Goal: Information Seeking & Learning: Learn about a topic

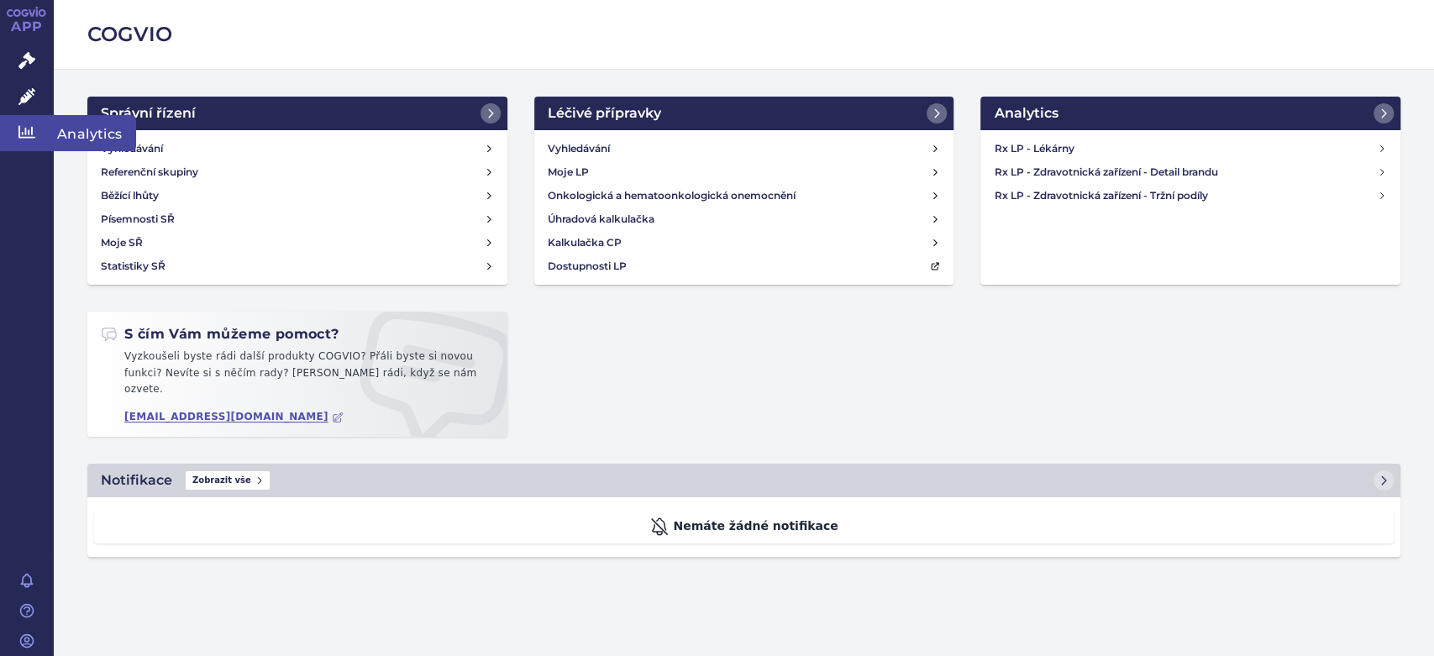
click at [27, 133] on icon at bounding box center [26, 131] width 17 height 17
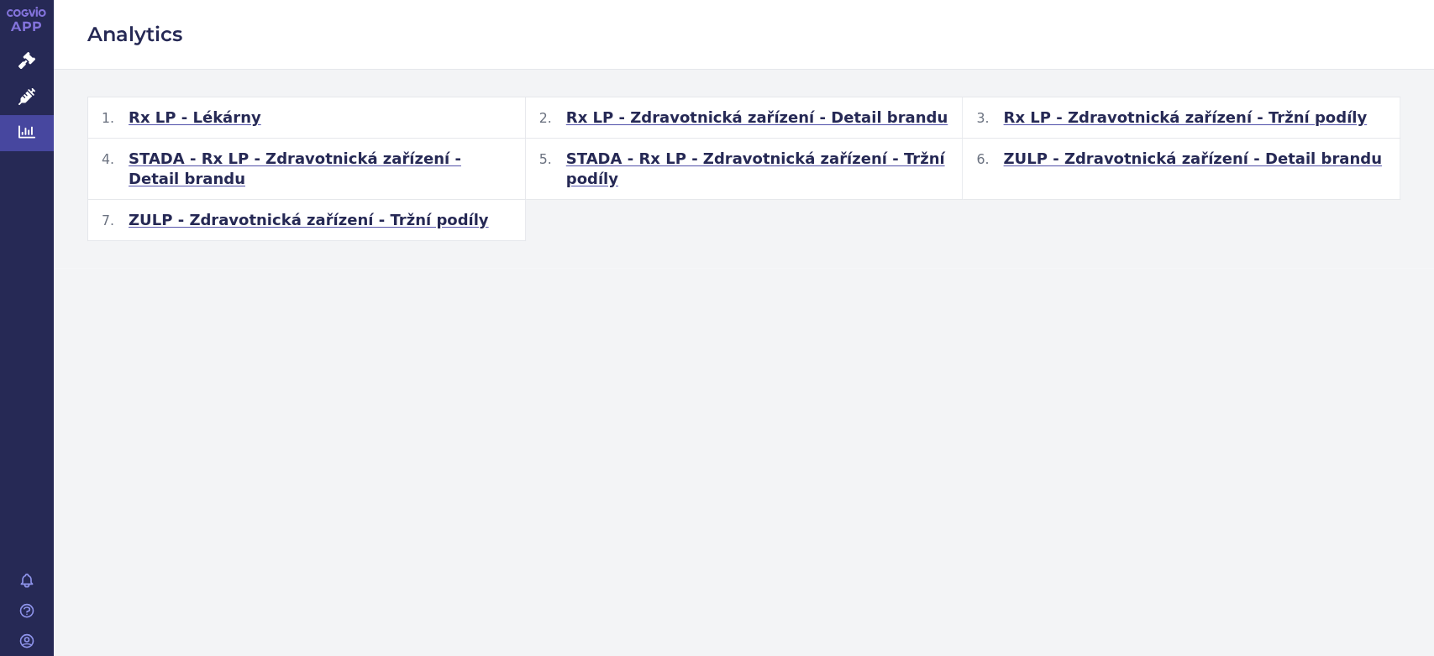
click at [22, 18] on link "APP" at bounding box center [27, 22] width 54 height 44
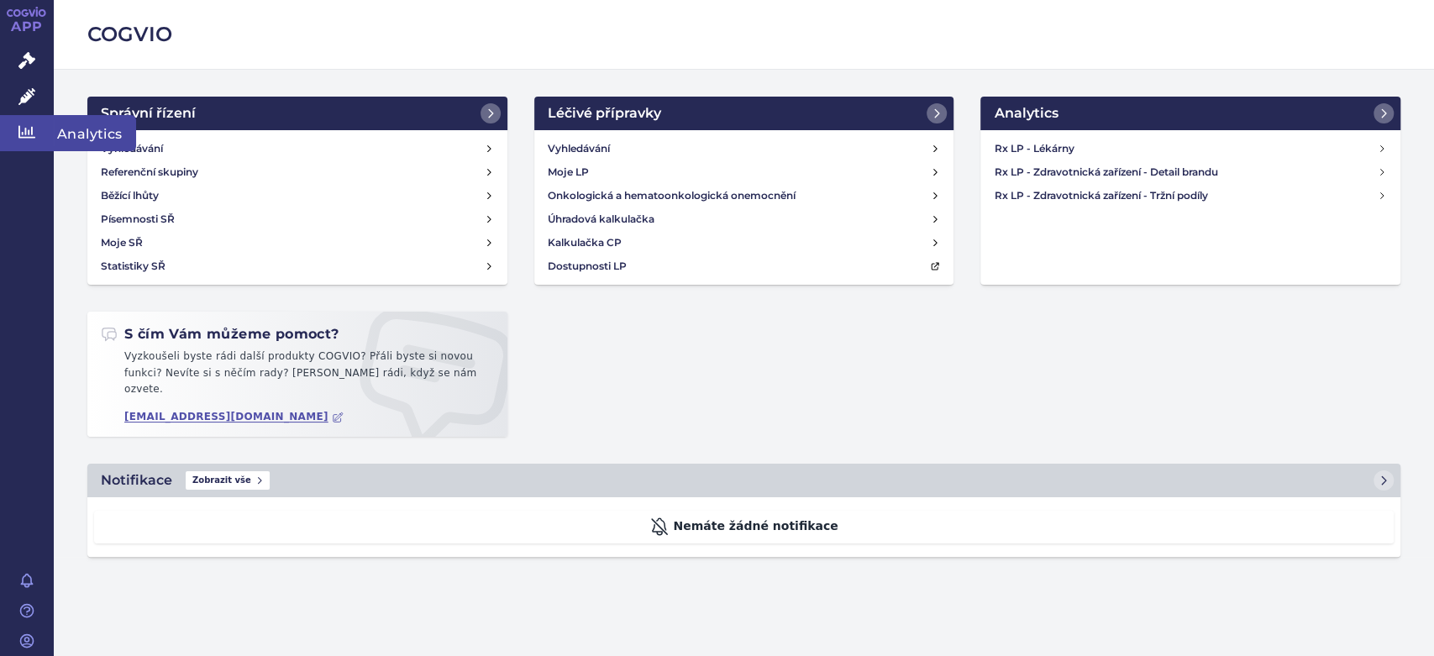
click at [18, 130] on icon at bounding box center [26, 132] width 17 height 13
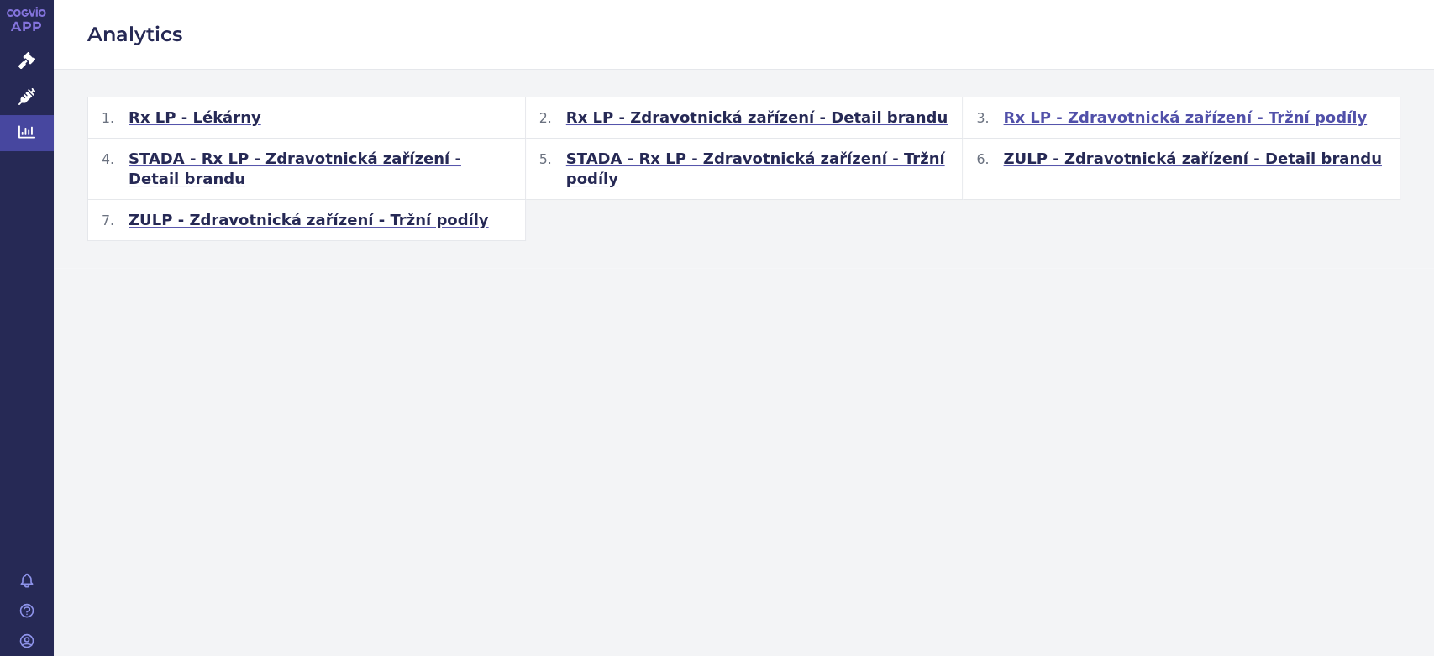
click at [1124, 117] on span "Rx LP - Zdravotnická zařízení - Tržní podíly" at bounding box center [1185, 118] width 364 height 20
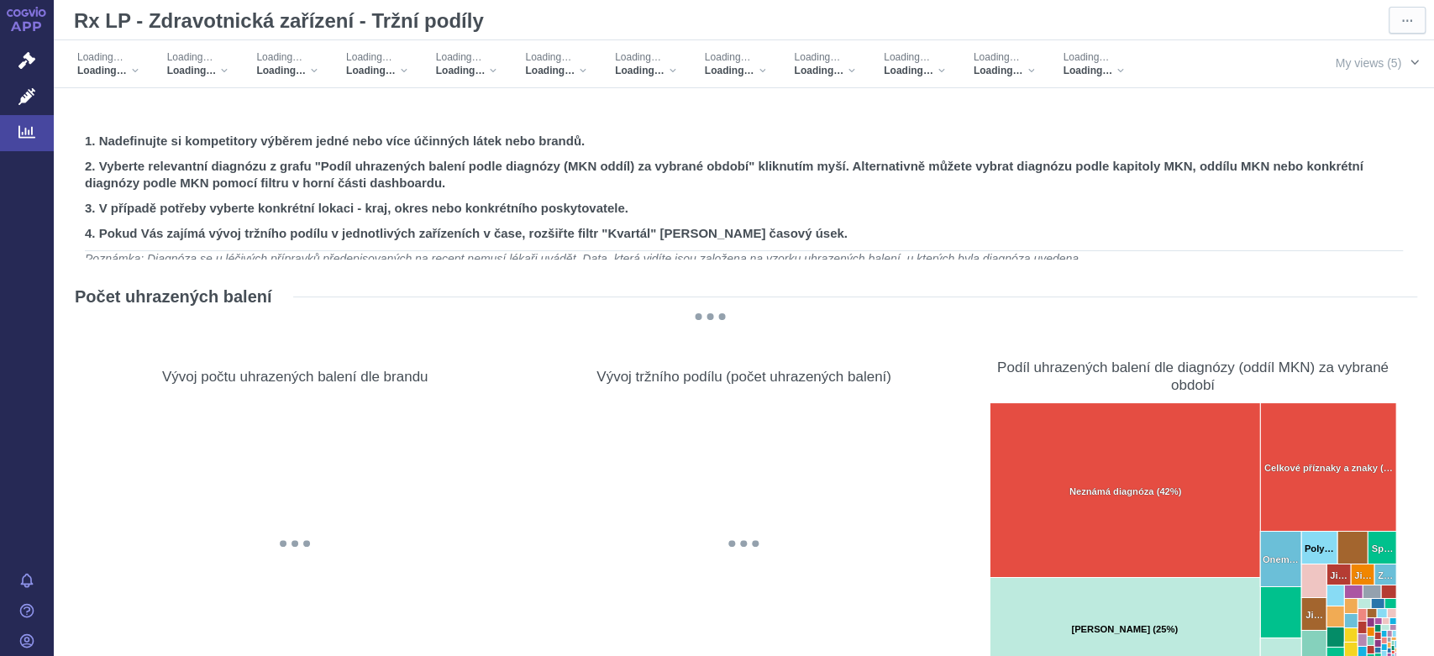
click at [1356, 62] on span "My views (5)" at bounding box center [1368, 63] width 66 height 18
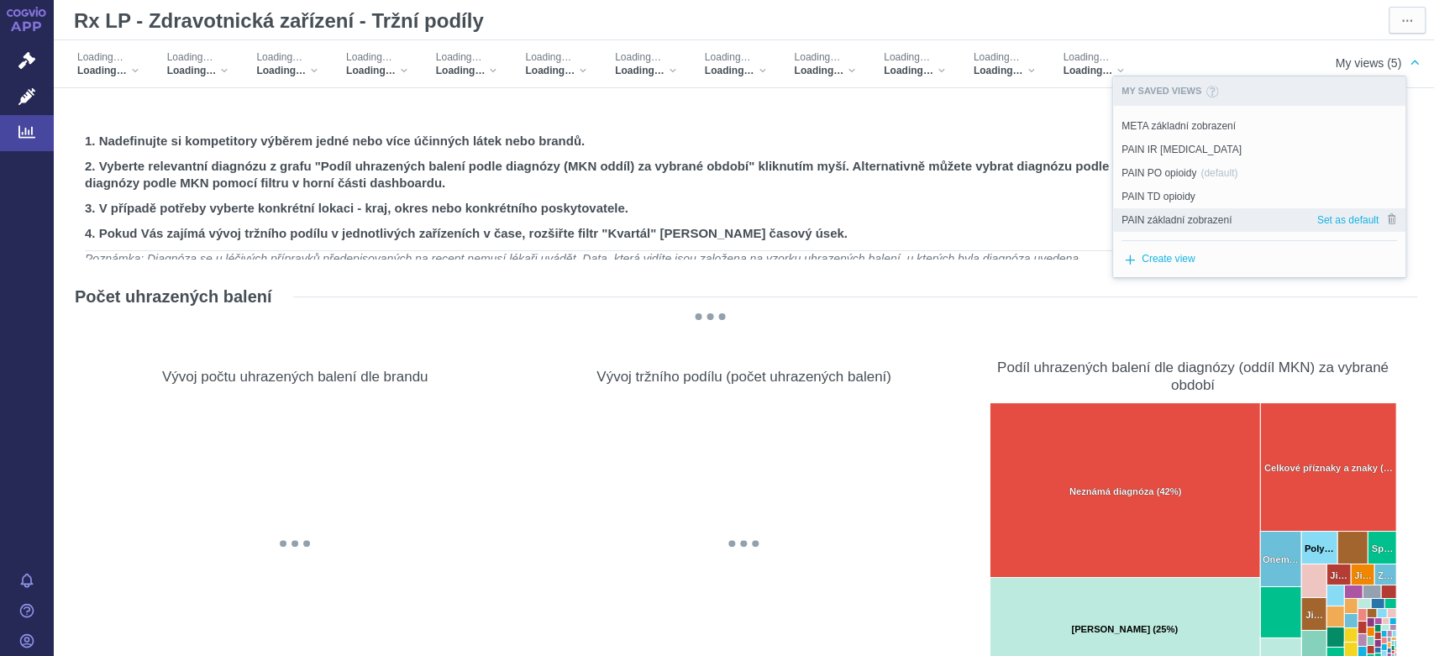
click at [1163, 222] on span "PAIN základní zobrazení" at bounding box center [1176, 220] width 110 height 15
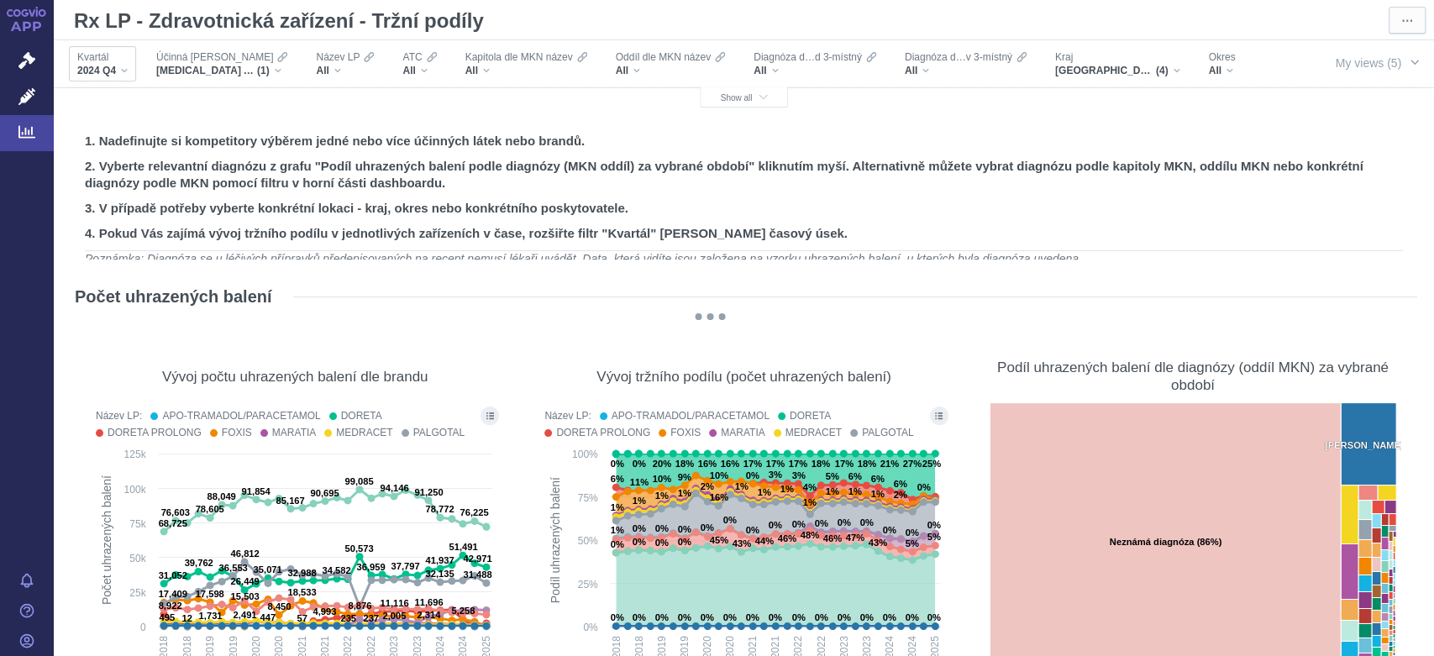
click at [123, 72] on div "2024 Q4" at bounding box center [102, 70] width 50 height 13
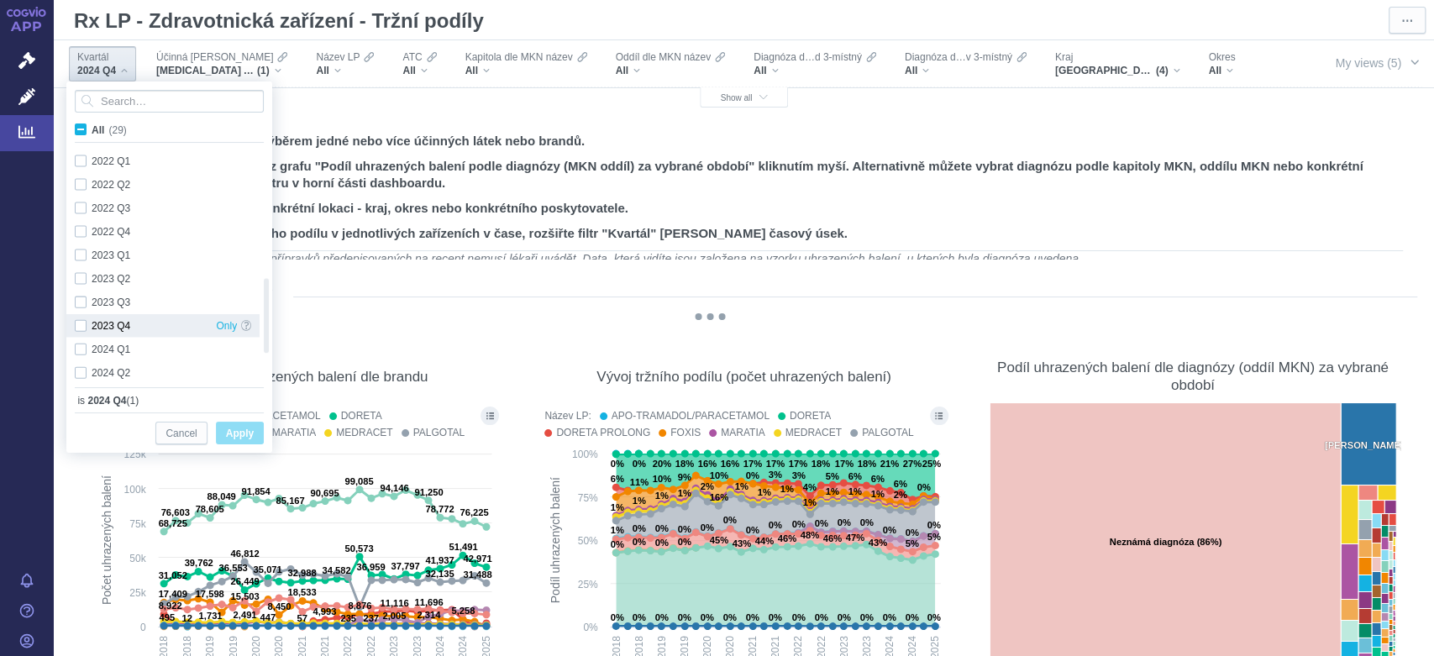
checkbox input "true"
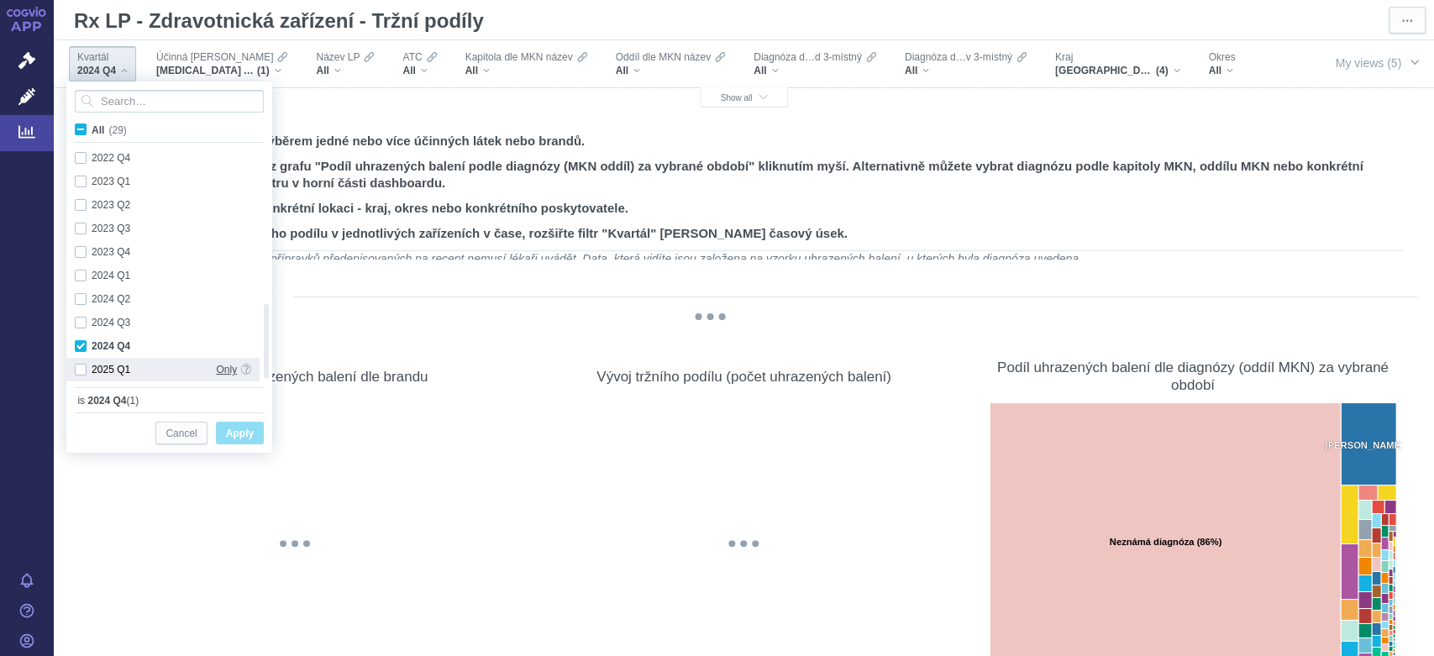
click at [228, 369] on span "Only" at bounding box center [226, 370] width 21 height 24
checkbox input "false"
checkbox input "true"
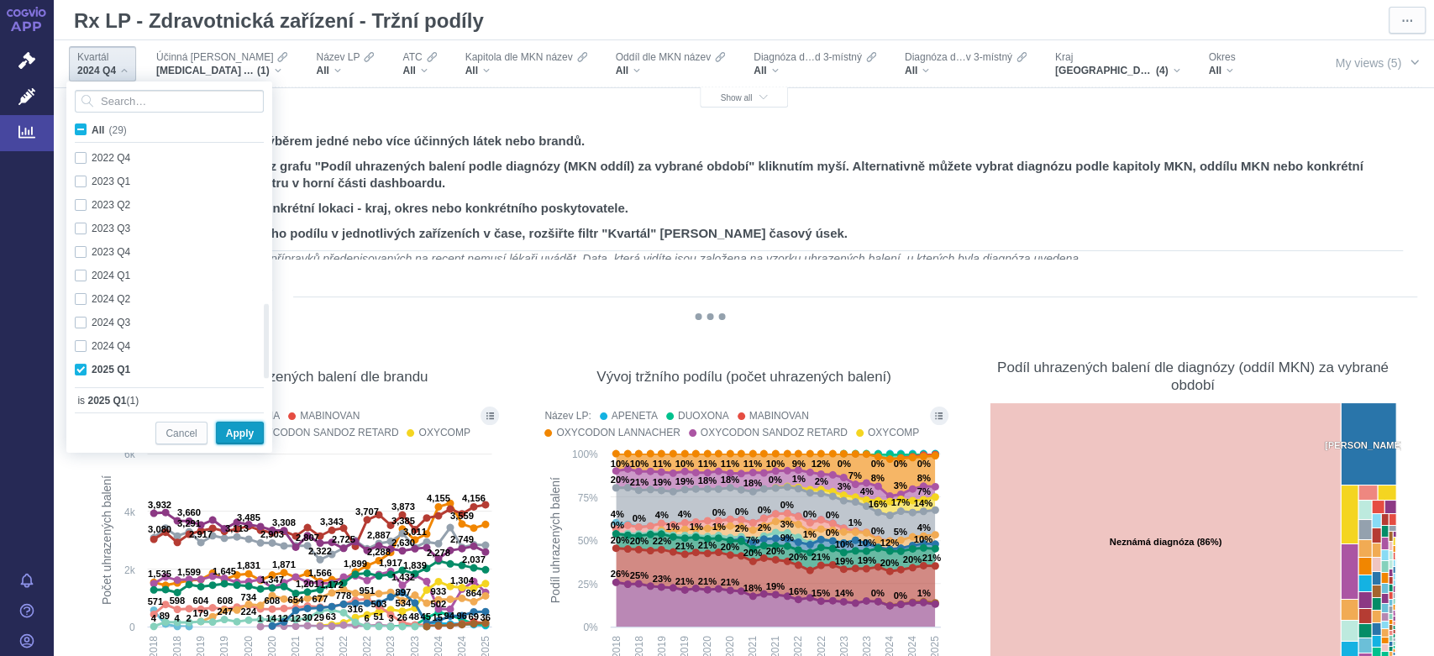
click at [228, 433] on span "Apply" at bounding box center [240, 433] width 28 height 21
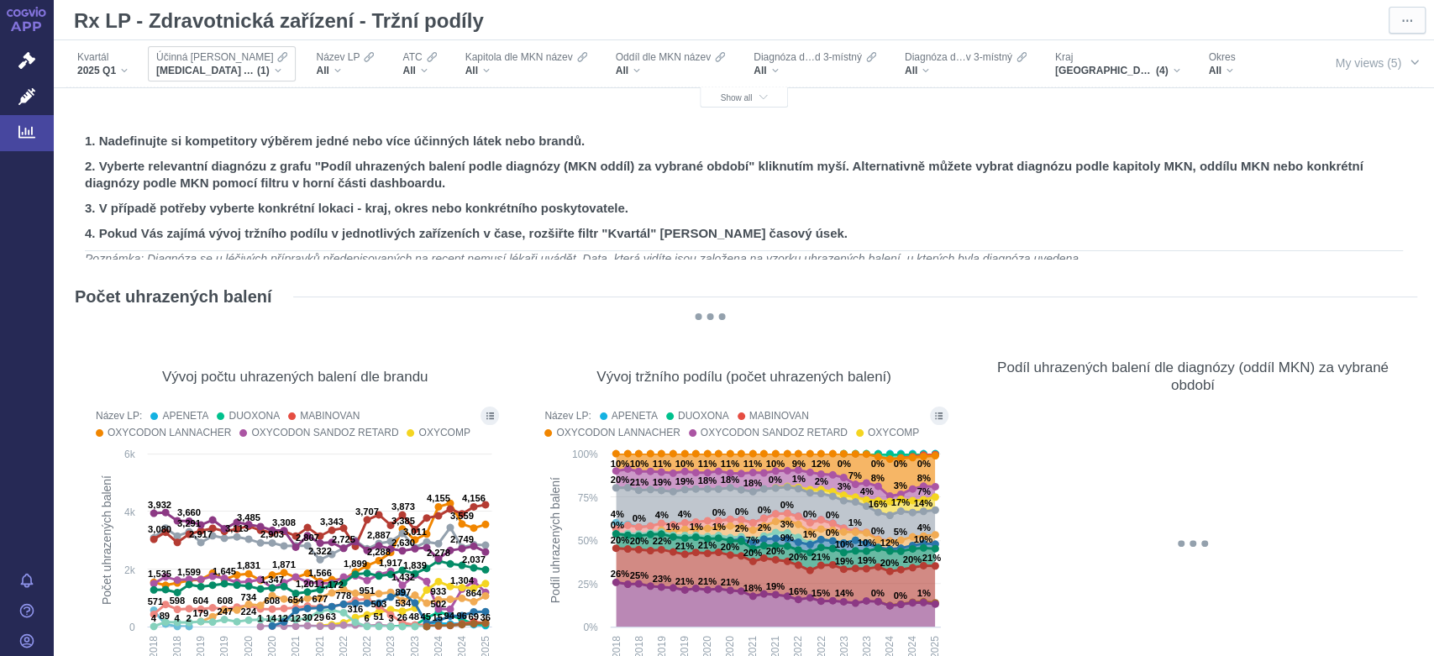
click at [277, 69] on div "TRAMADOL A PARACETAMOL (1)" at bounding box center [221, 70] width 131 height 13
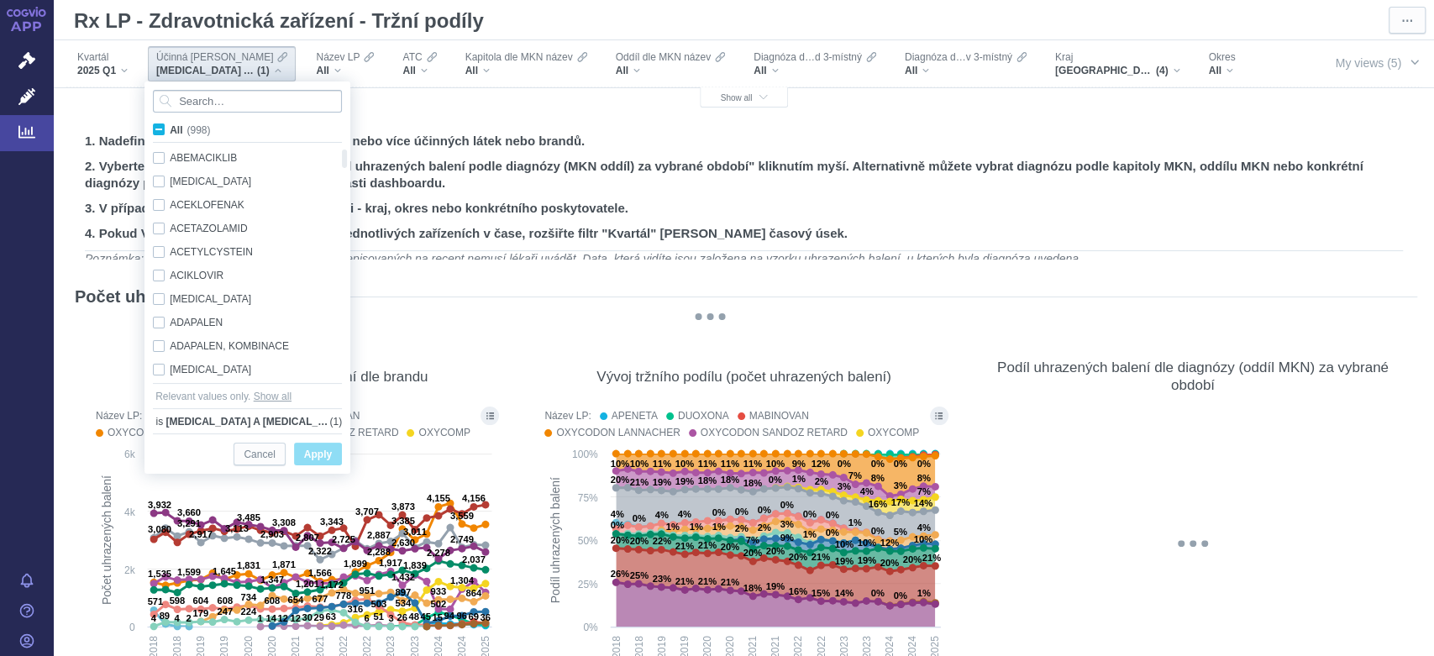
click at [273, 92] on input "Search attribute values" at bounding box center [247, 101] width 189 height 23
click at [264, 100] on input "Search attribute values" at bounding box center [247, 101] width 189 height 23
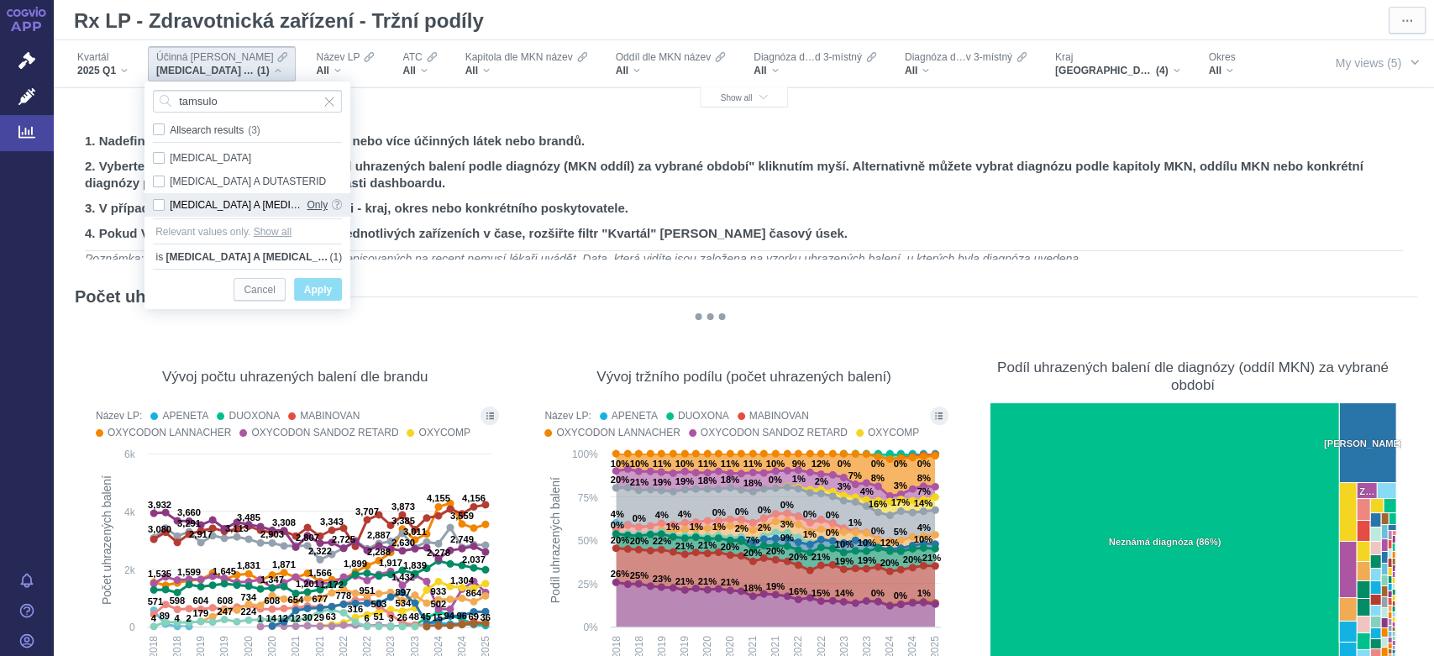
type input "tamsulo"
click at [320, 205] on span "Only" at bounding box center [317, 205] width 21 height 24
checkbox input "true"
click at [328, 286] on span "Apply" at bounding box center [318, 290] width 28 height 21
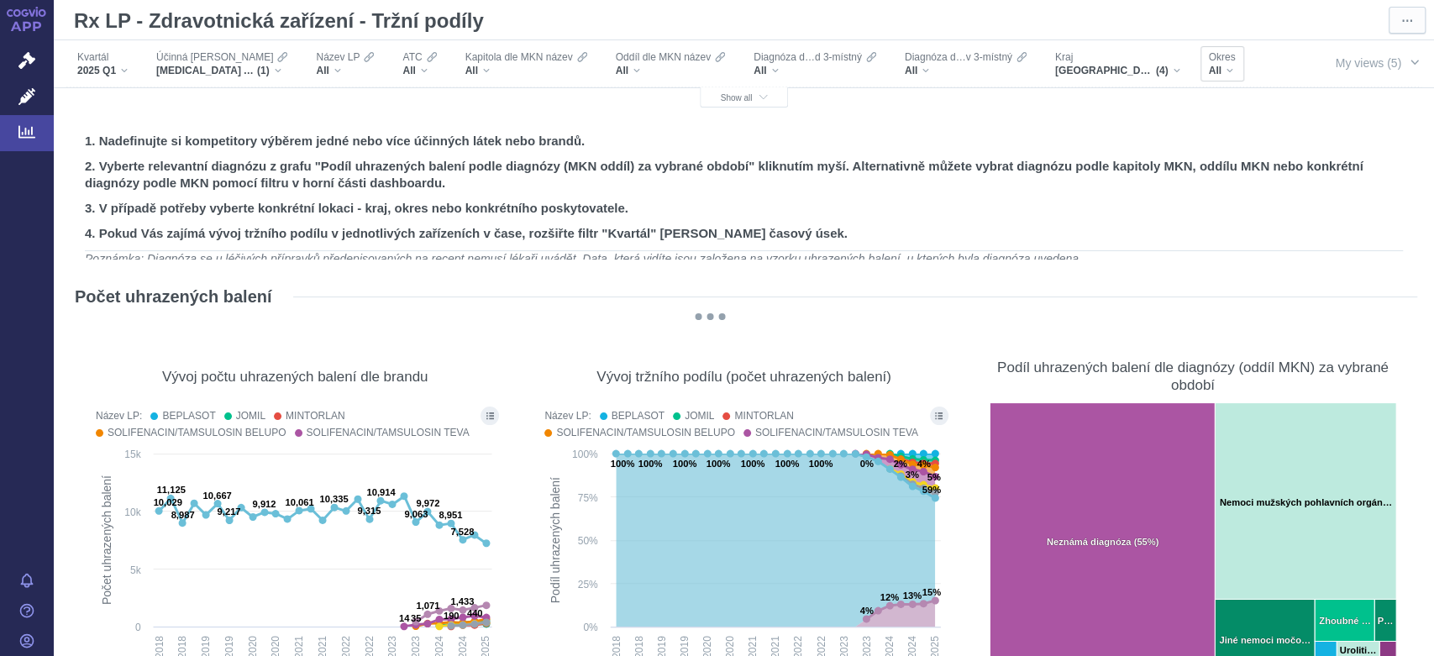
click at [1218, 69] on div "All" at bounding box center [1222, 70] width 27 height 13
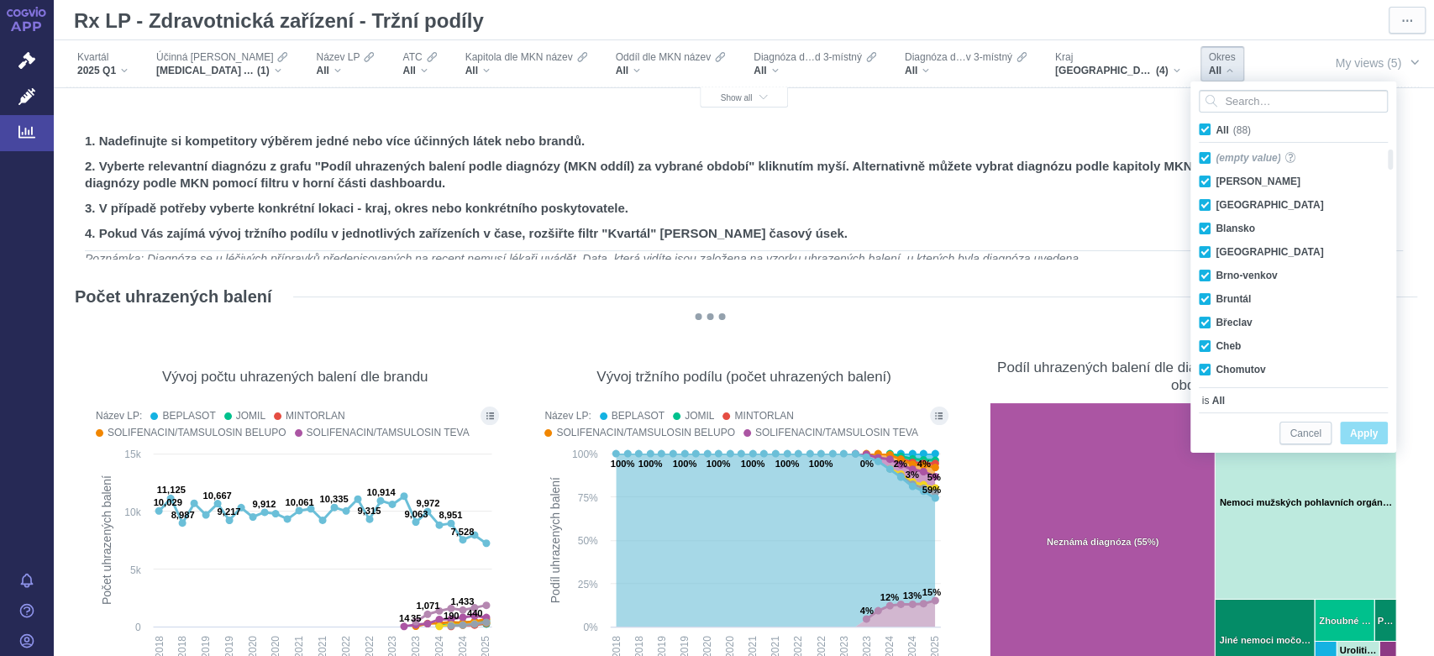
click at [1216, 129] on span "All (88)" at bounding box center [1233, 130] width 35 height 12
click at [1216, 129] on input "All (88)" at bounding box center [1221, 126] width 11 height 11
checkbox input "false"
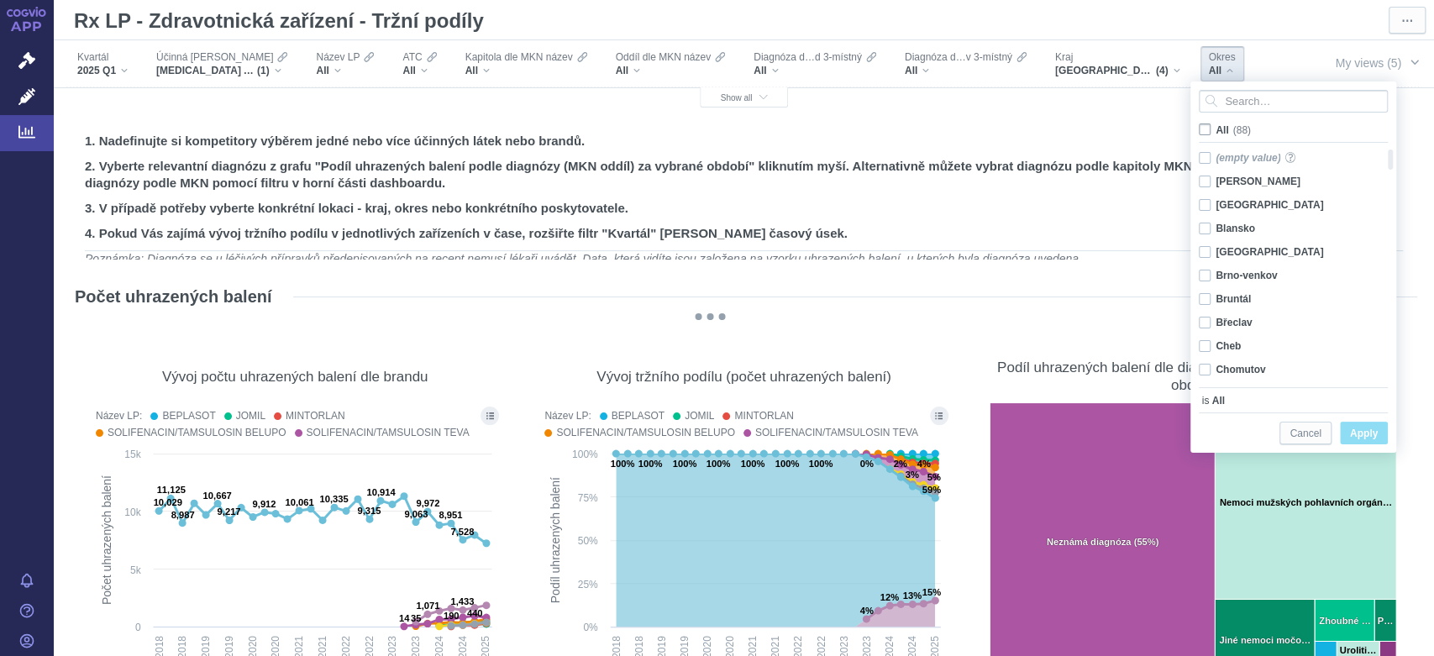
checkbox input "false"
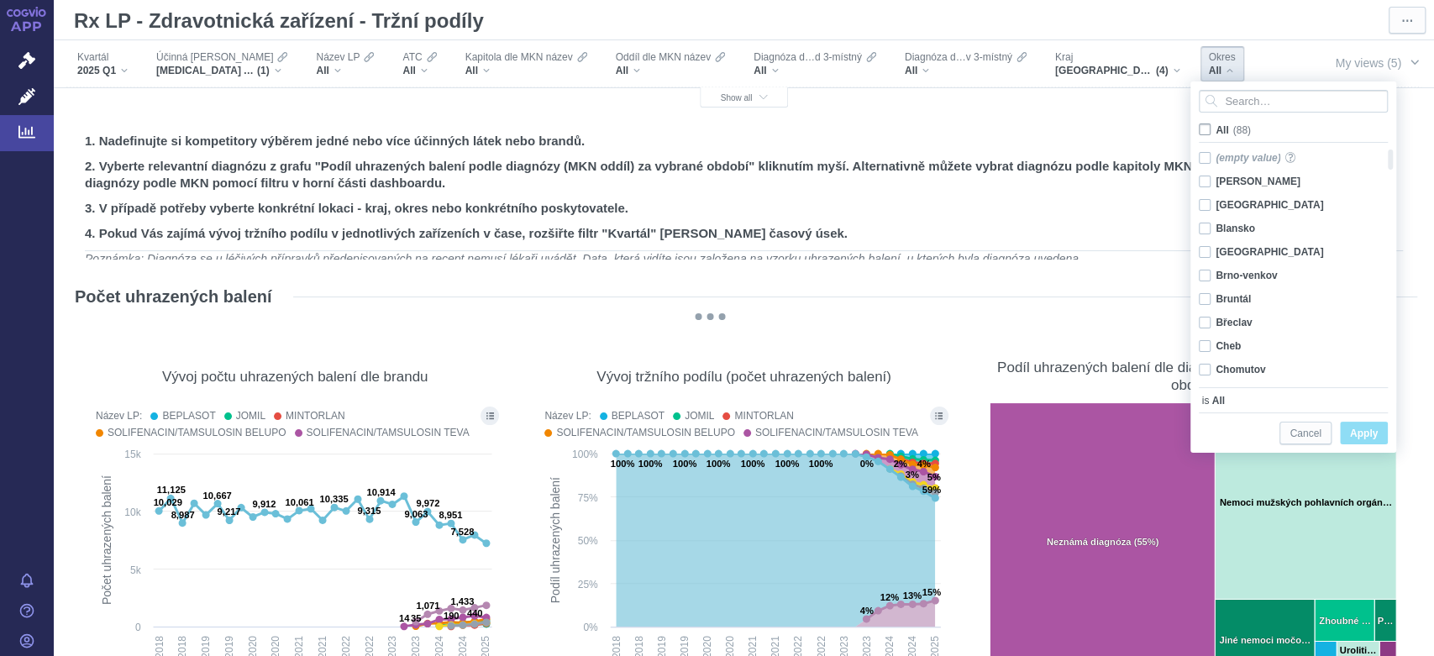
checkbox input "false"
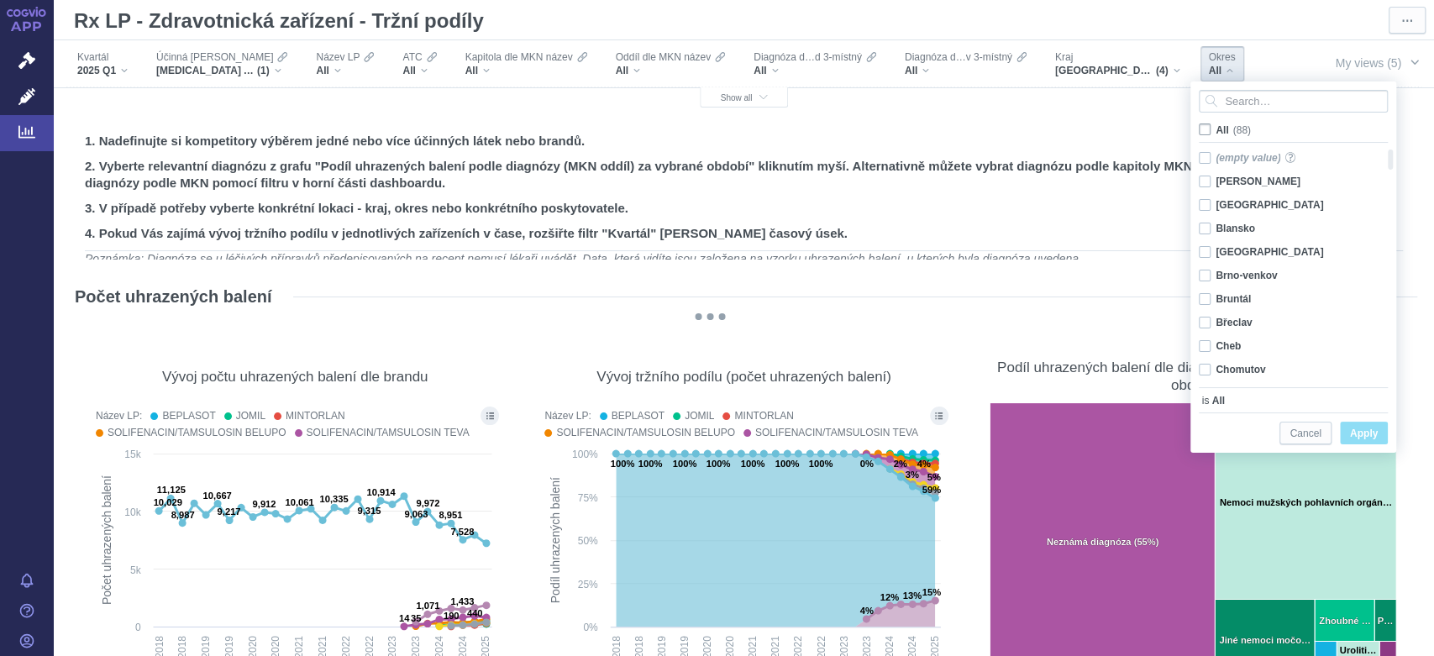
checkbox input "false"
click at [1205, 180] on div "Frýdek - Místek Only" at bounding box center [1286, 184] width 193 height 24
checkbox input "true"
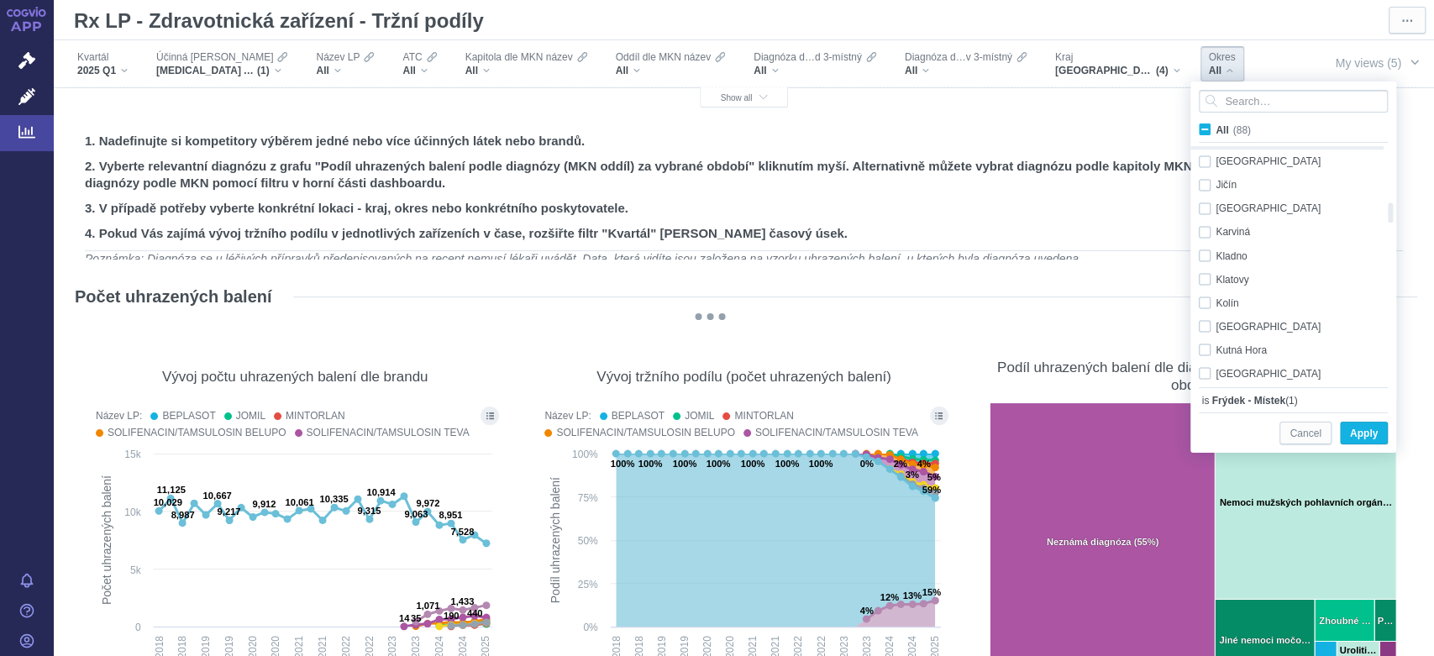
checkbox input "false"
click at [1202, 218] on div "Přerov Only" at bounding box center [1286, 217] width 193 height 24
checkbox input "false"
checkbox input "true"
checkbox input "false"
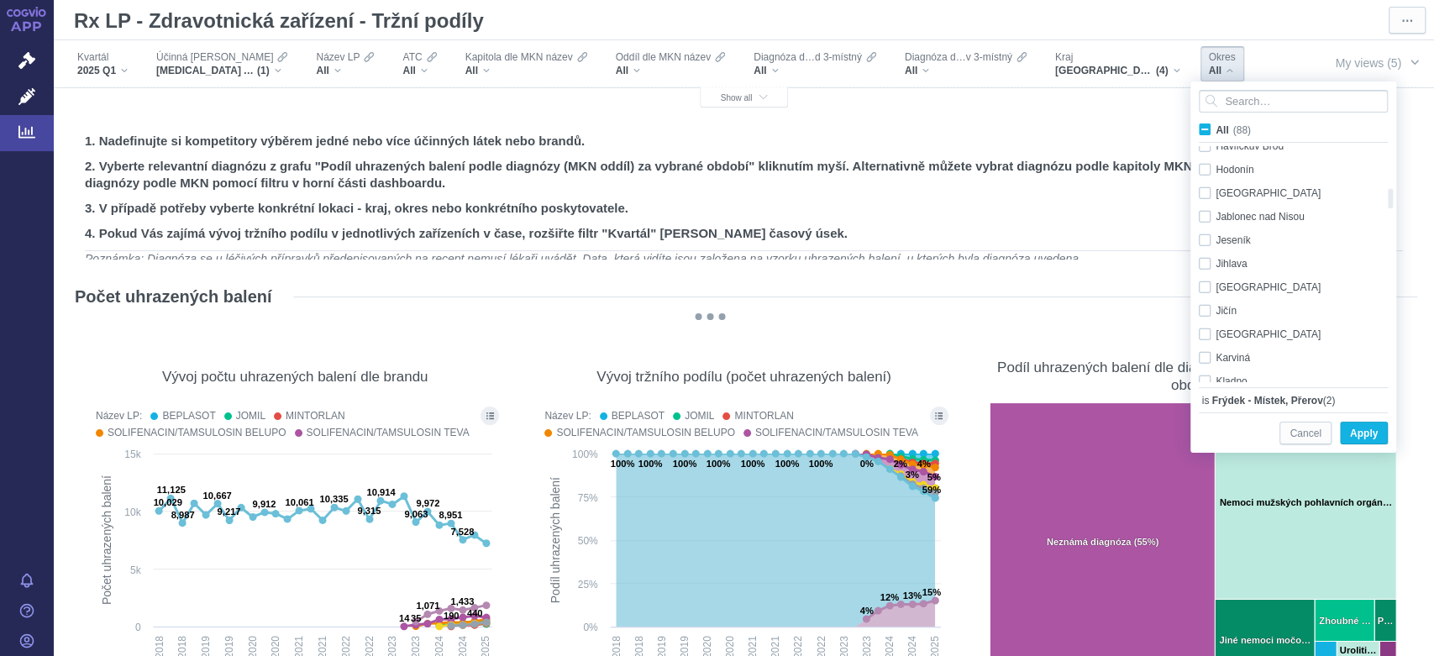
checkbox input "true"
checkbox input "false"
click at [1212, 265] on div "Nový Jičín Only" at bounding box center [1286, 267] width 193 height 24
checkbox input "false"
checkbox input "true"
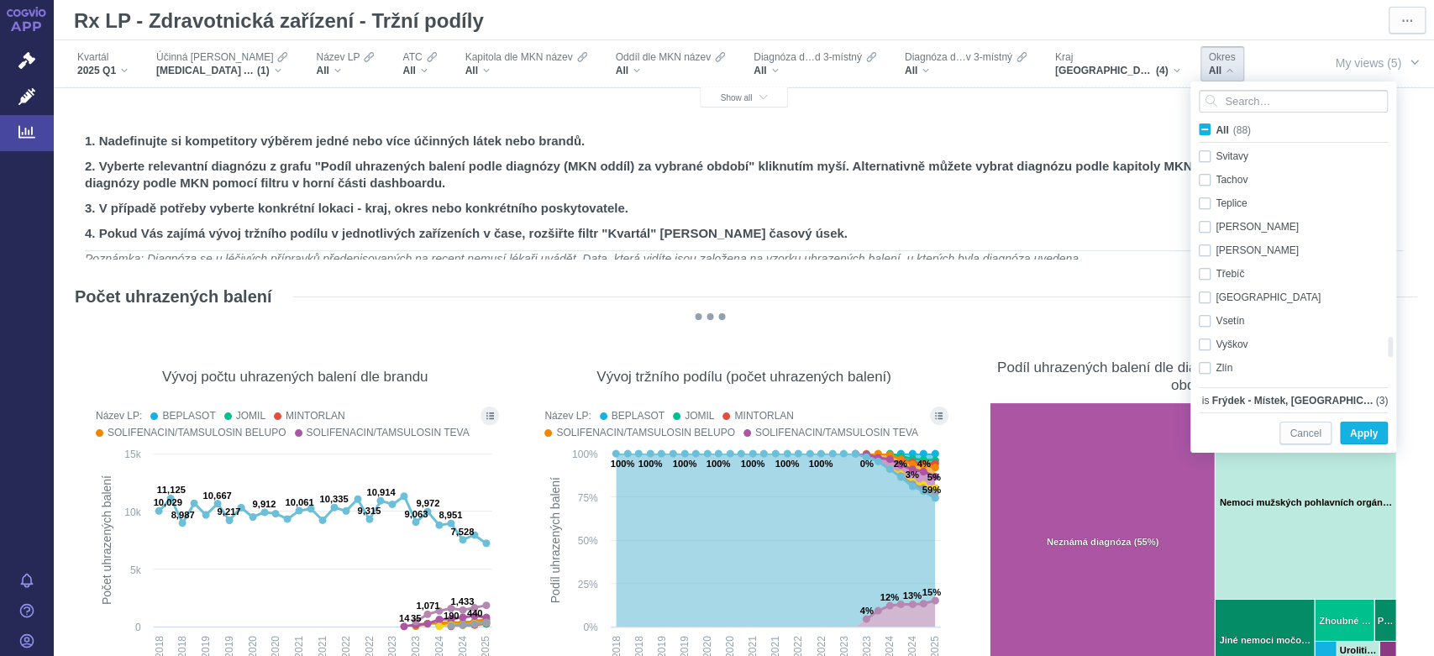
checkbox input "false"
click at [1221, 186] on div "Zlín Only" at bounding box center [1286, 182] width 193 height 24
checkbox input "true"
click at [1213, 327] on div "Vsetín Only" at bounding box center [1286, 321] width 193 height 24
checkbox input "true"
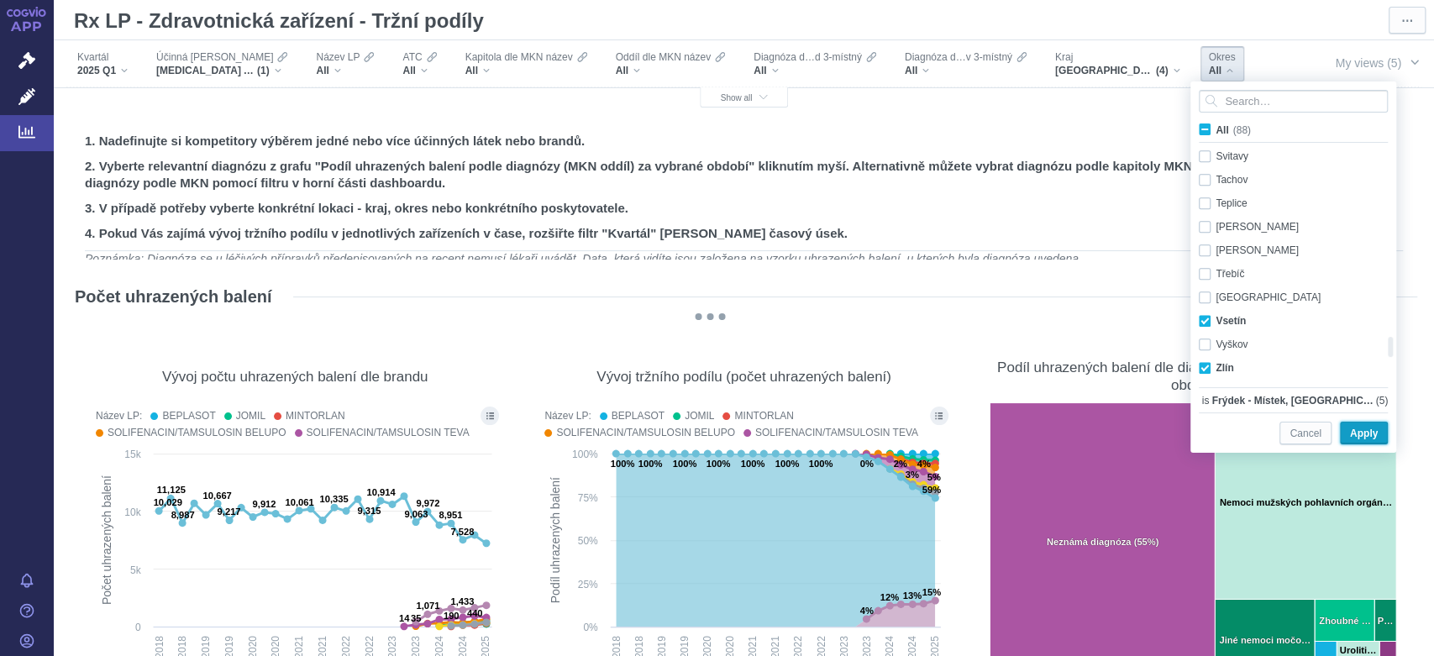
click at [1367, 428] on span "Apply" at bounding box center [1364, 433] width 28 height 21
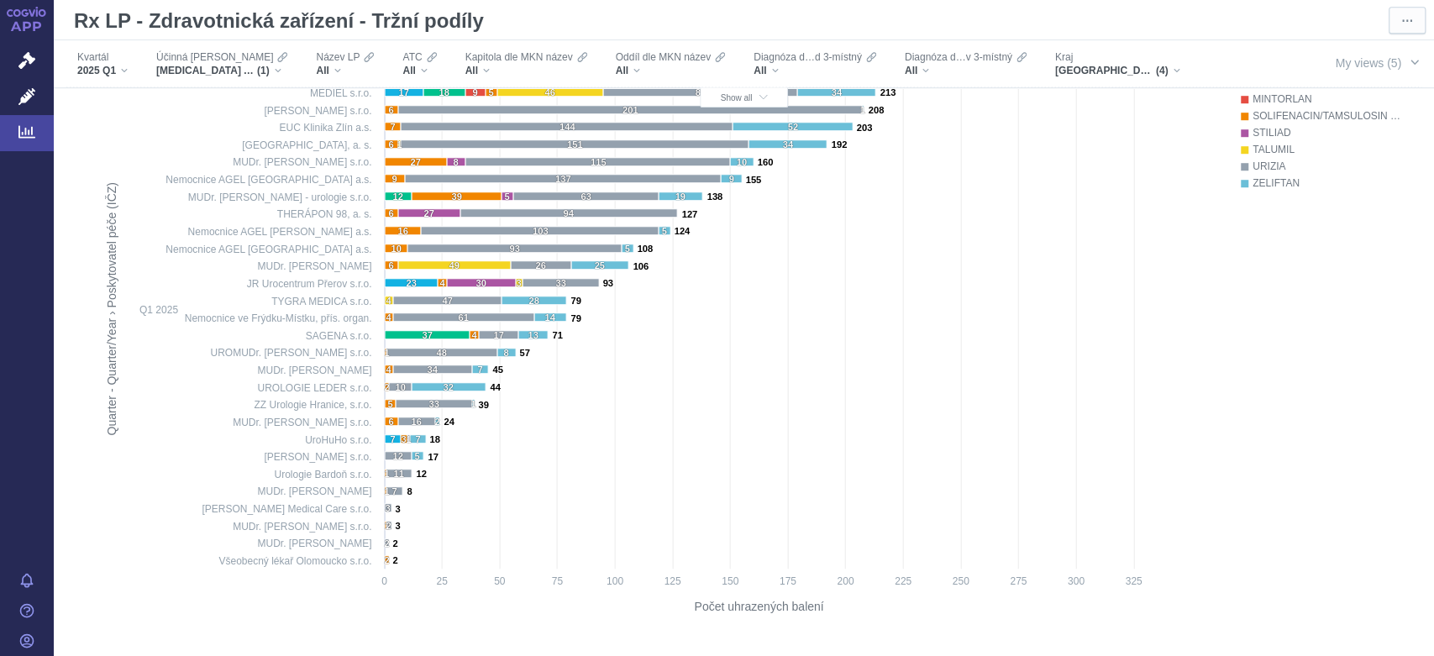
scroll to position [653, 0]
